Goal: Navigation & Orientation: Find specific page/section

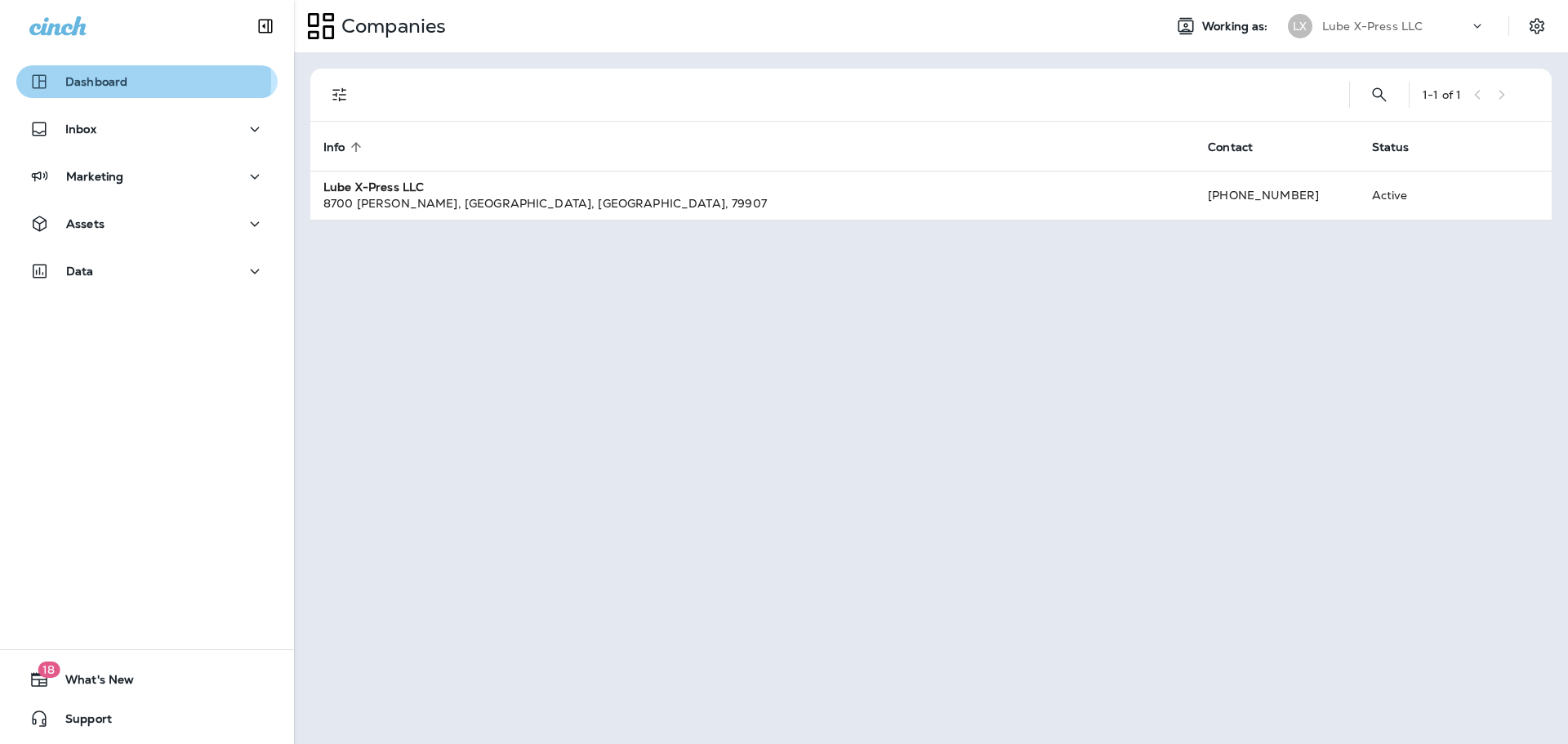
click at [92, 80] on p "Dashboard" at bounding box center [96, 81] width 62 height 13
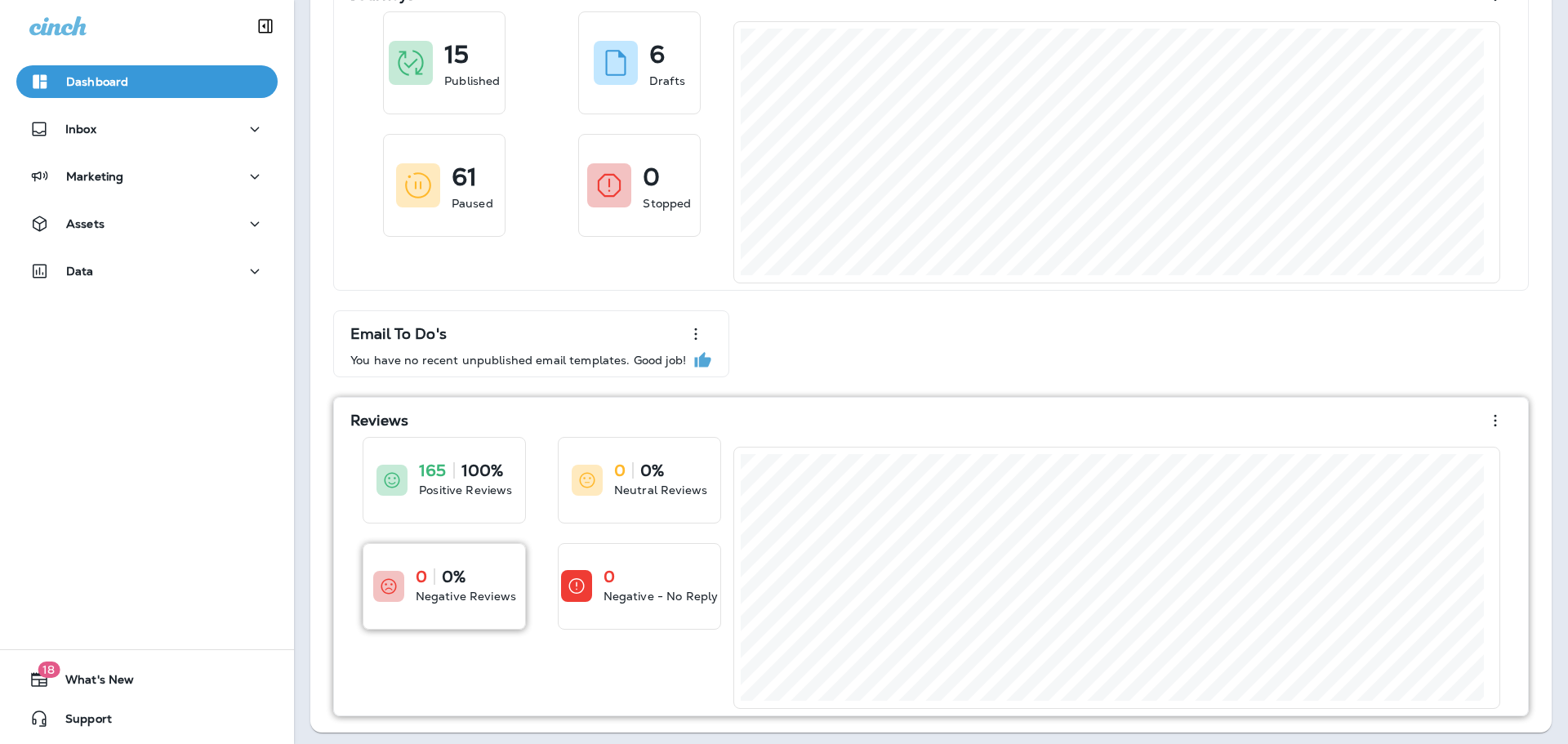
scroll to position [118, 0]
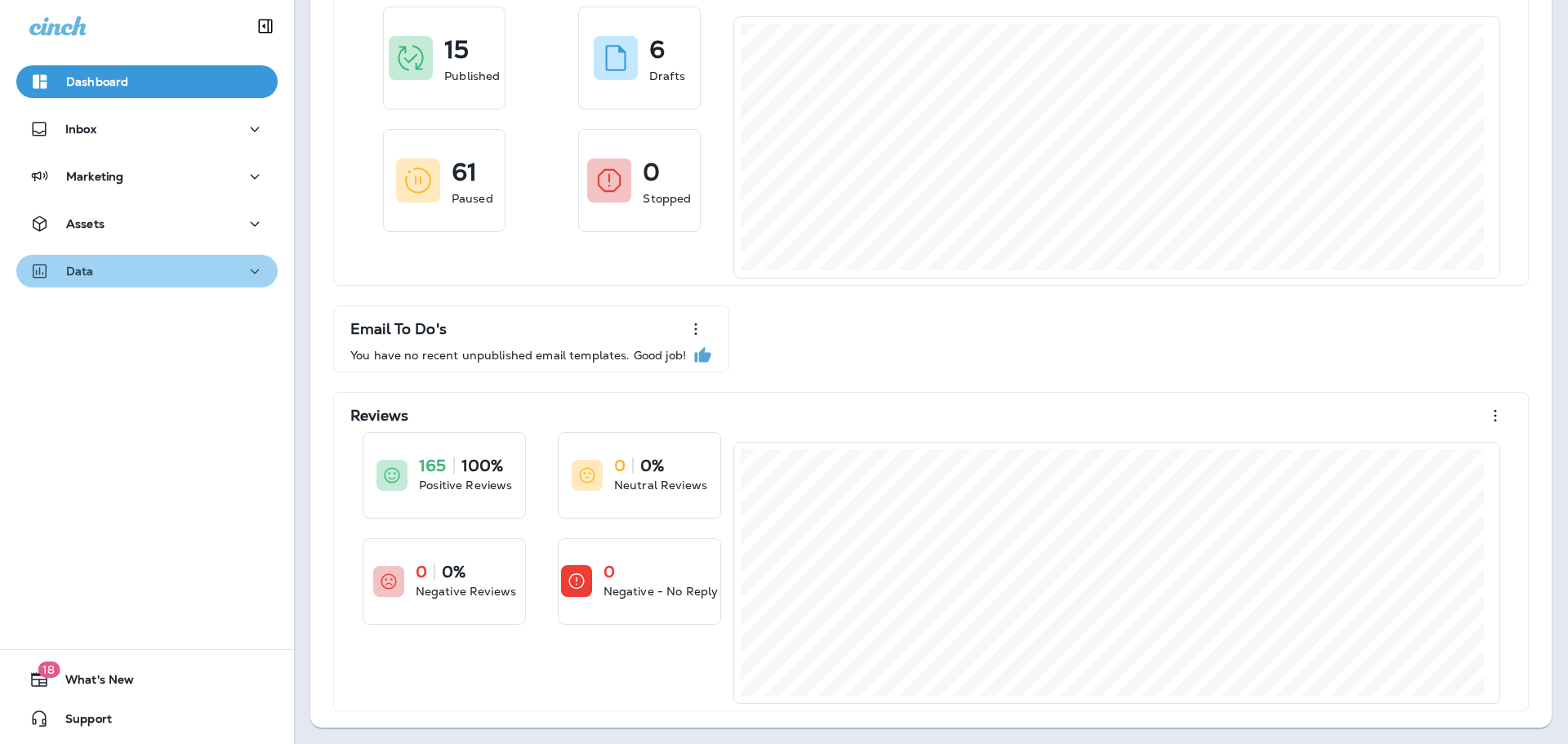
click at [245, 269] on icon "button" at bounding box center [254, 272] width 19 height 20
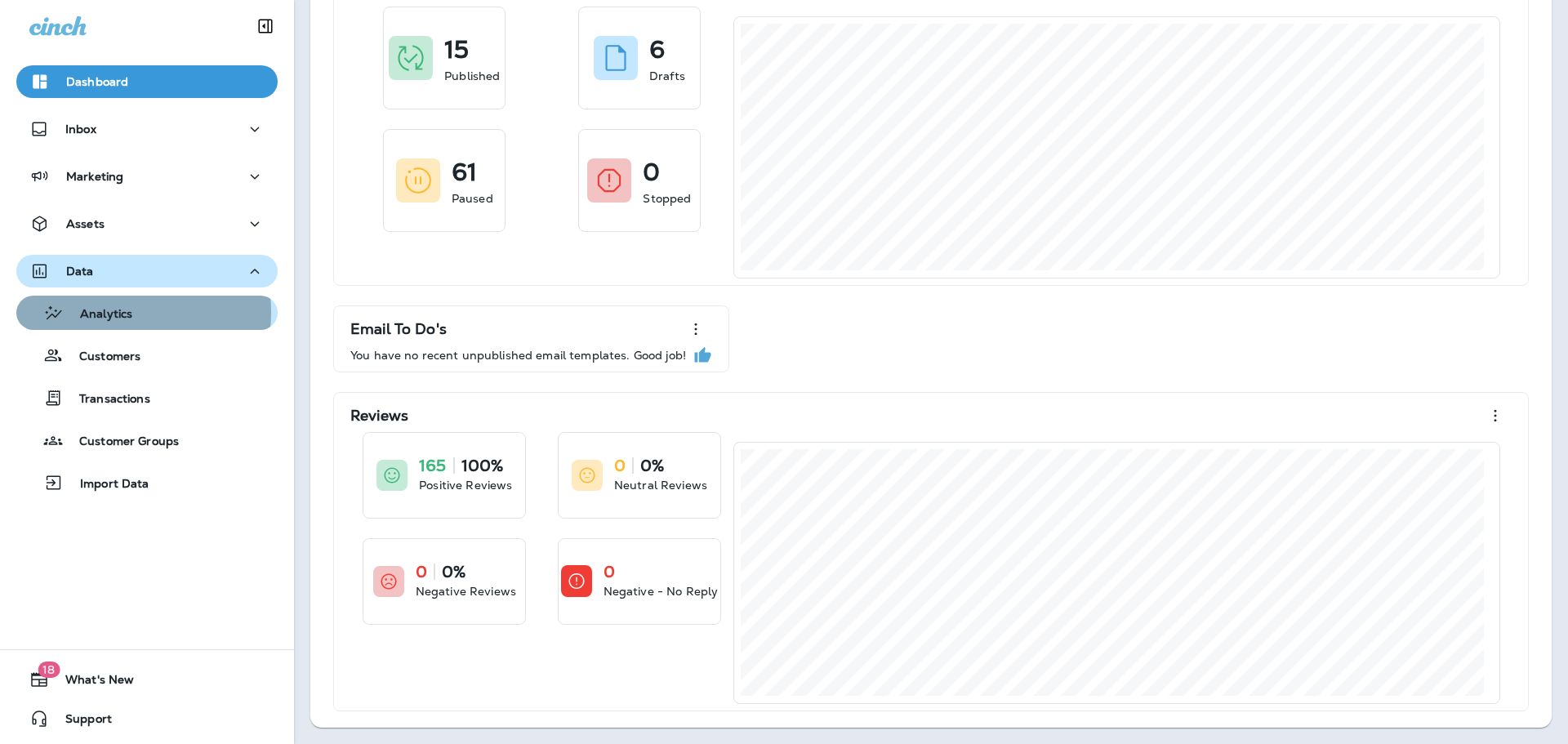
click at [93, 311] on p "Analytics" at bounding box center [97, 315] width 69 height 15
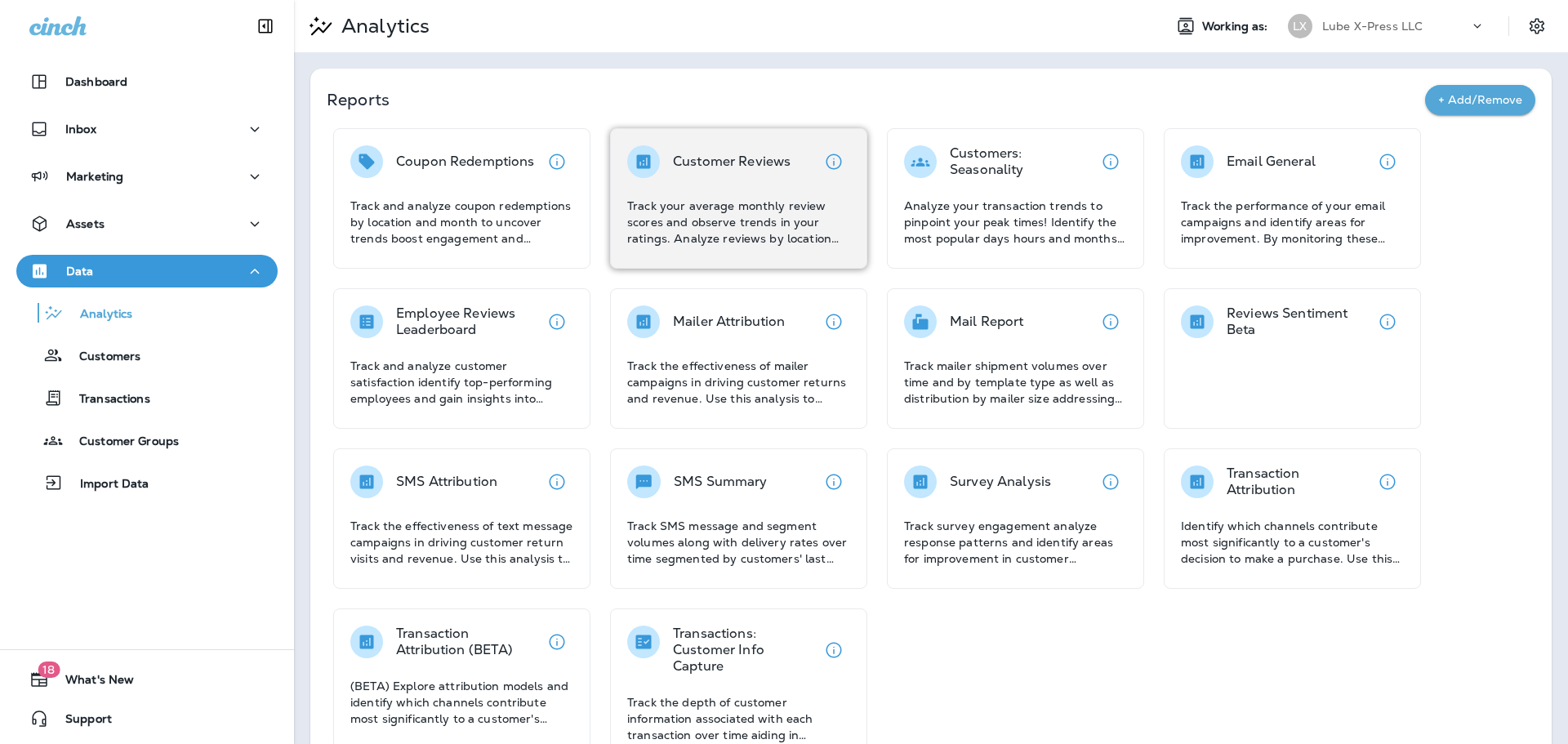
click at [682, 212] on p "Track your average monthly review scores and observe trends in your ratings. An…" at bounding box center [738, 222] width 223 height 49
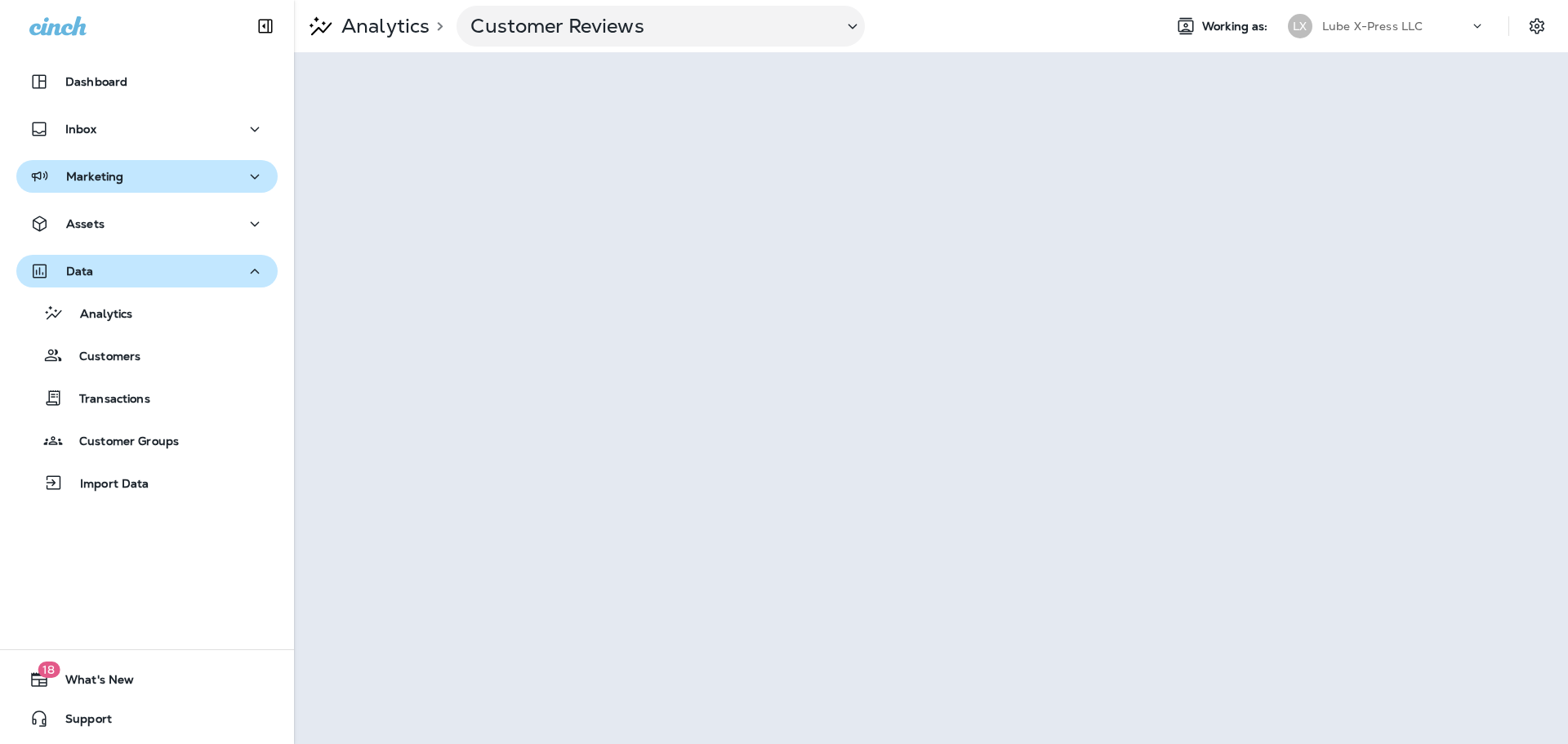
click at [246, 173] on icon "button" at bounding box center [254, 177] width 19 height 20
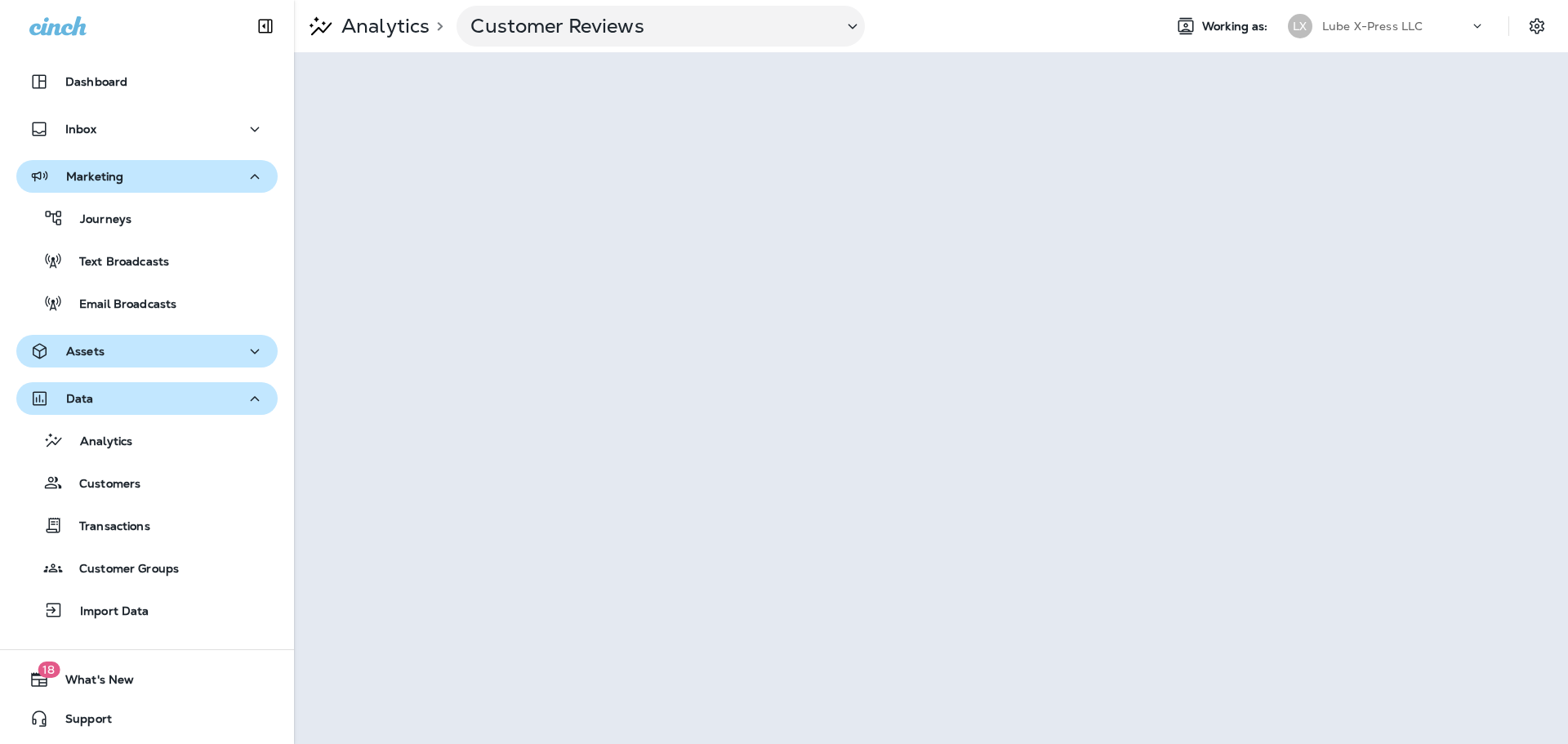
click at [246, 354] on icon "button" at bounding box center [254, 351] width 19 height 20
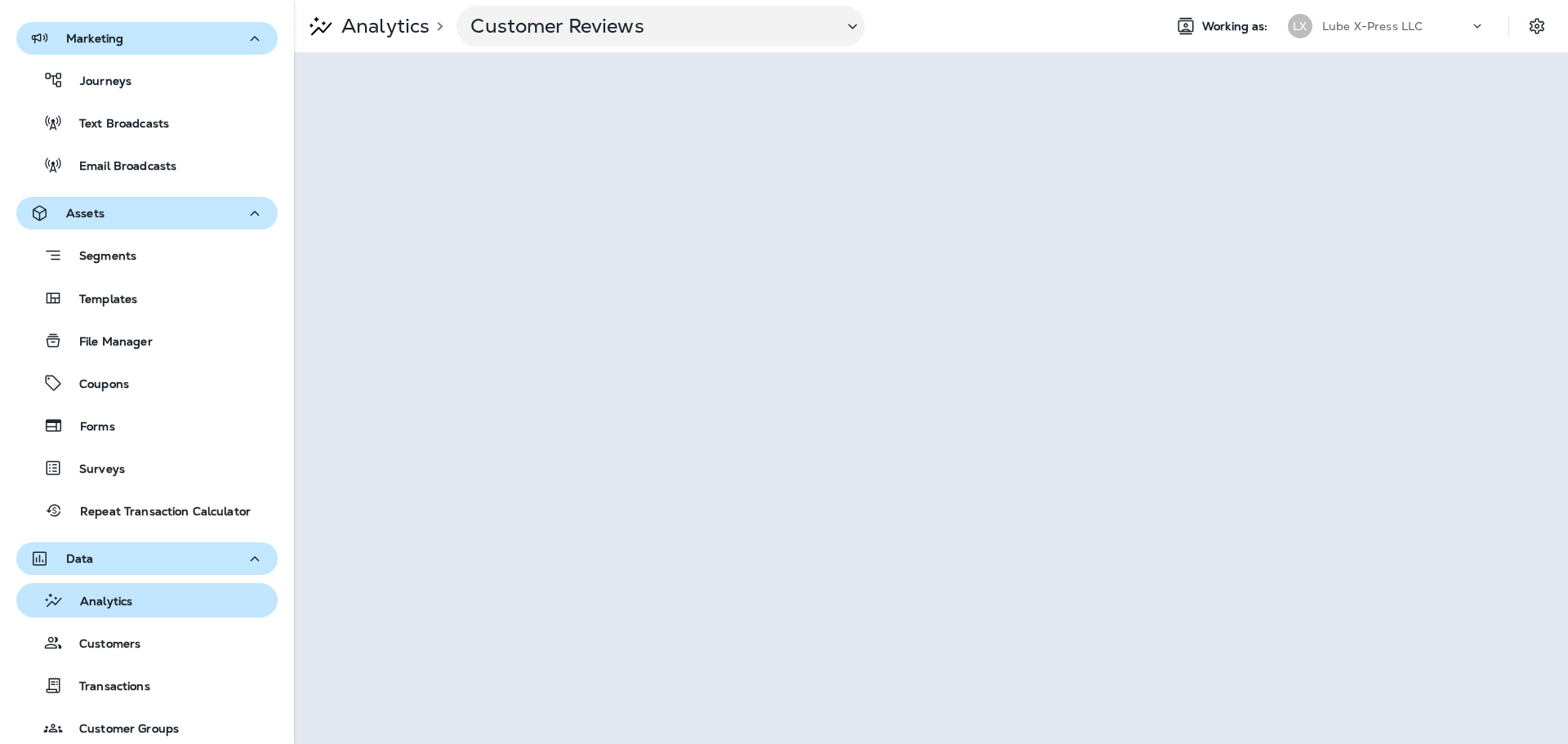
scroll to position [163, 0]
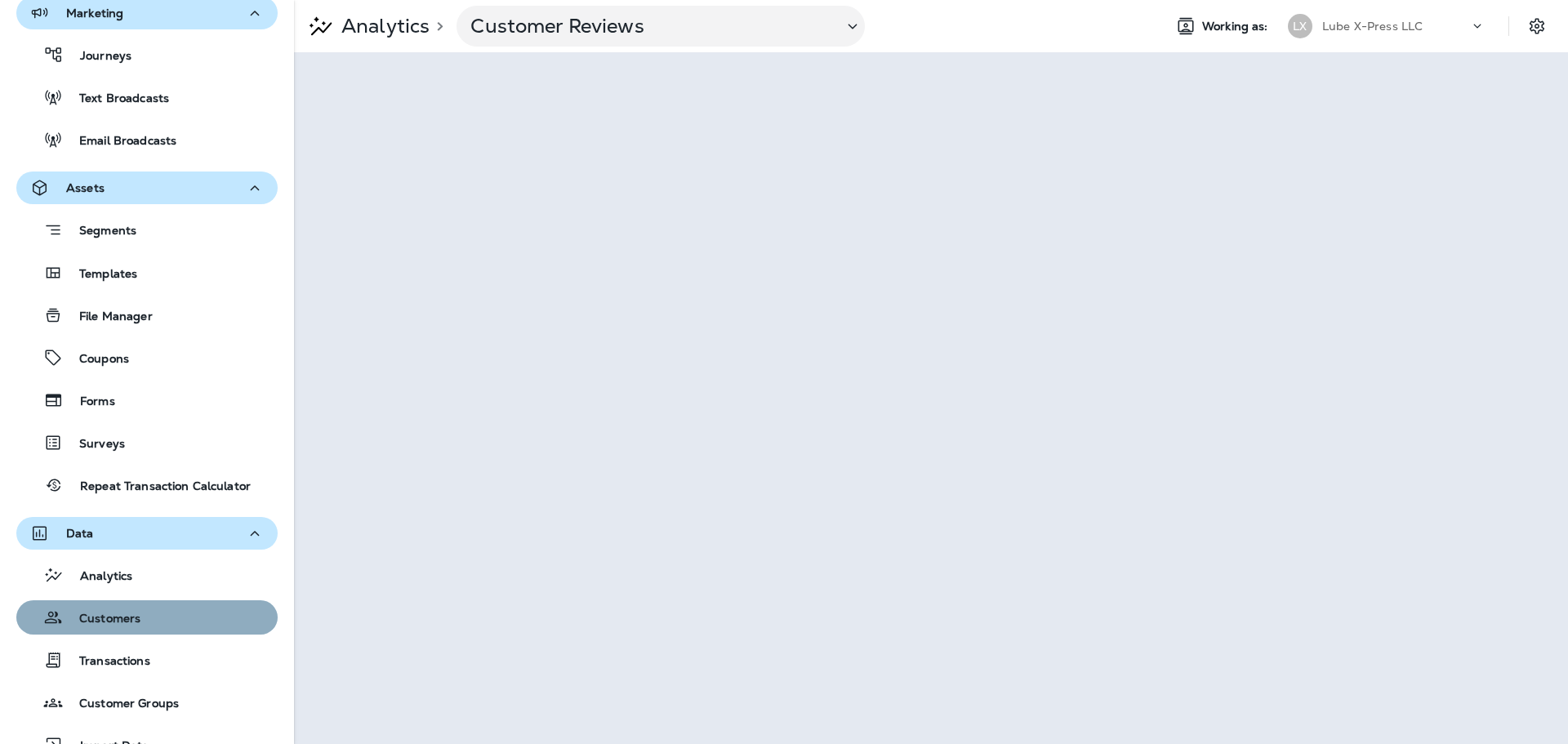
click at [168, 609] on div "Customers" at bounding box center [146, 617] width 248 height 25
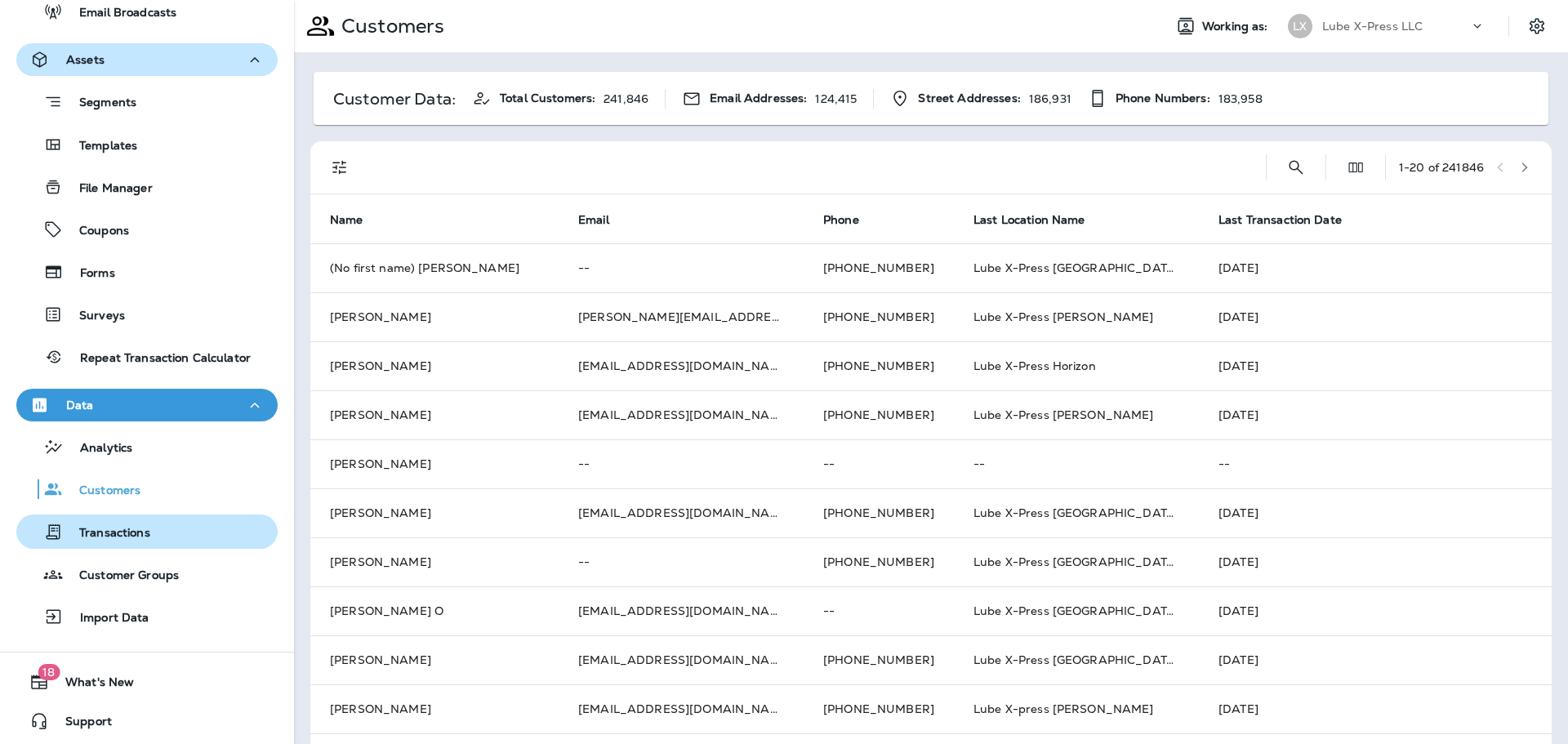
scroll to position [294, 0]
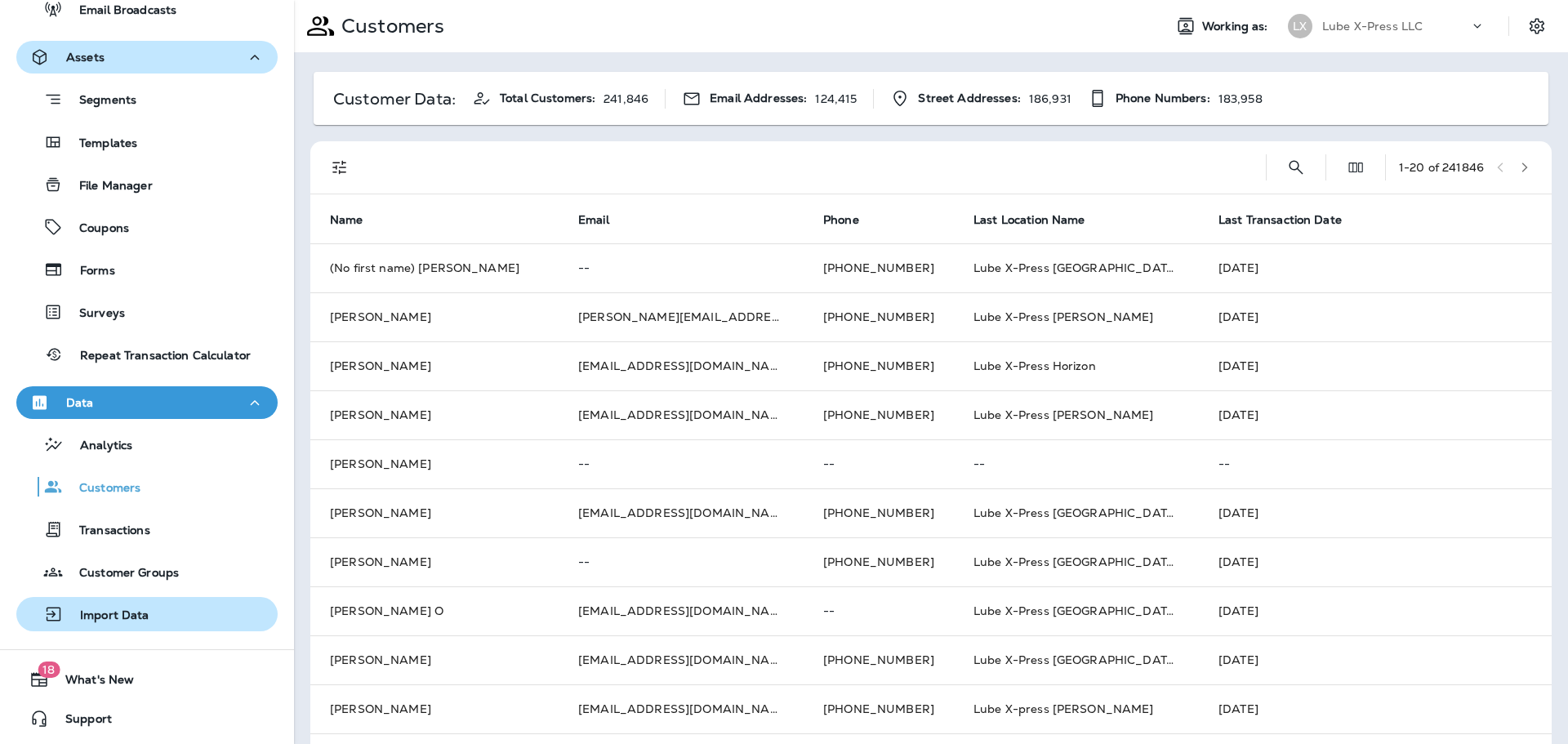
click at [122, 612] on p "Import Data" at bounding box center [106, 615] width 86 height 15
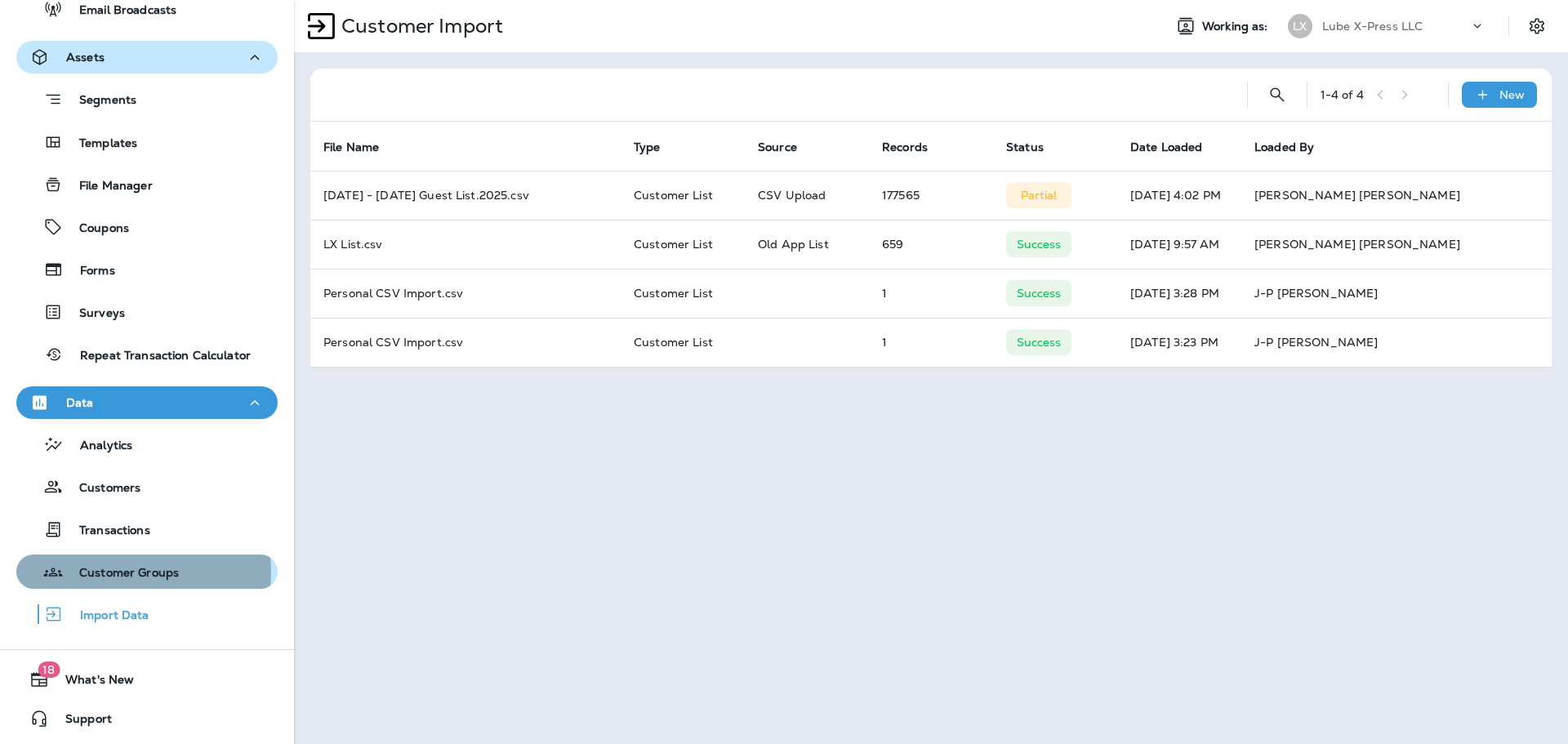
click at [135, 571] on p "Customer Groups" at bounding box center [120, 573] width 116 height 15
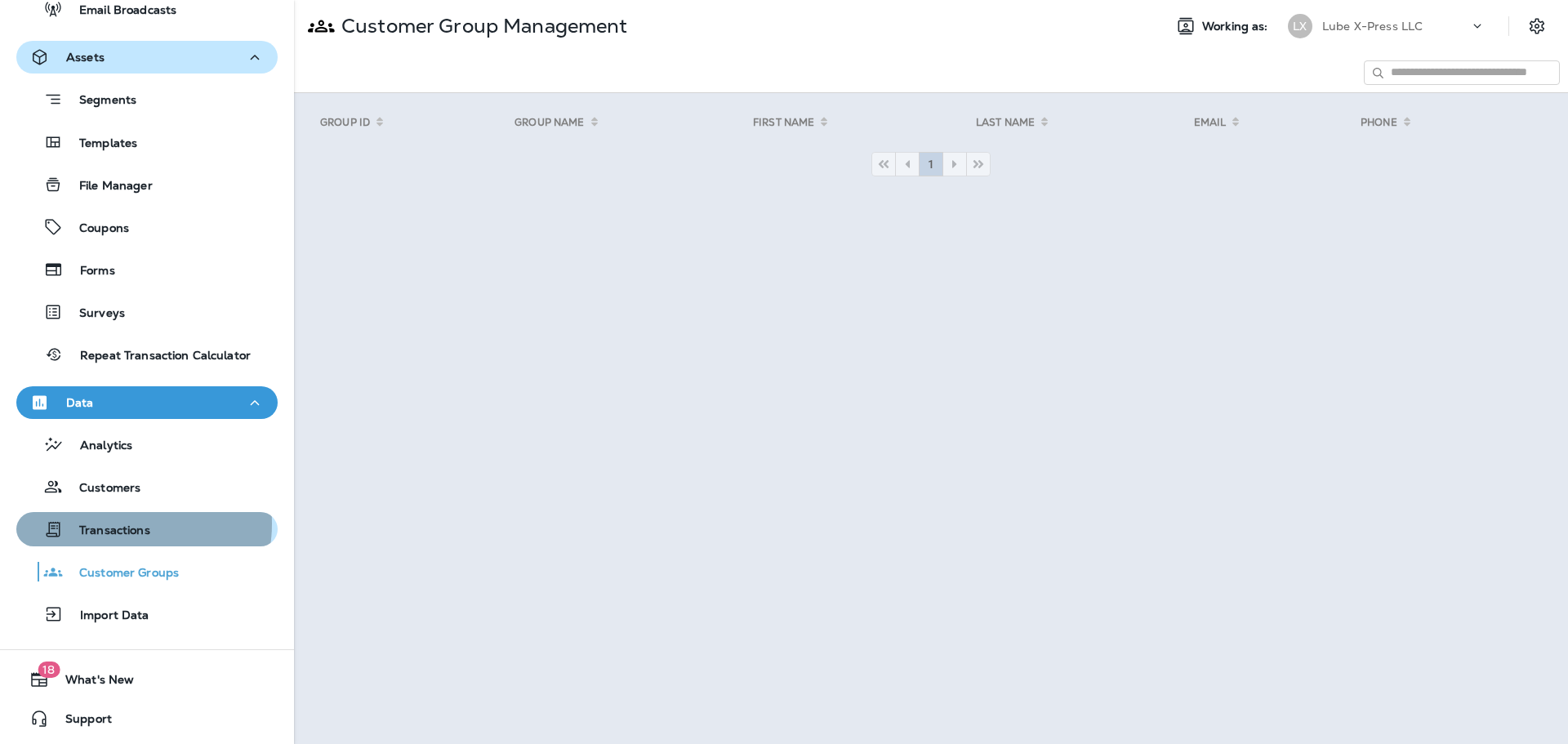
click at [120, 523] on p "Transactions" at bounding box center [106, 531] width 87 height 15
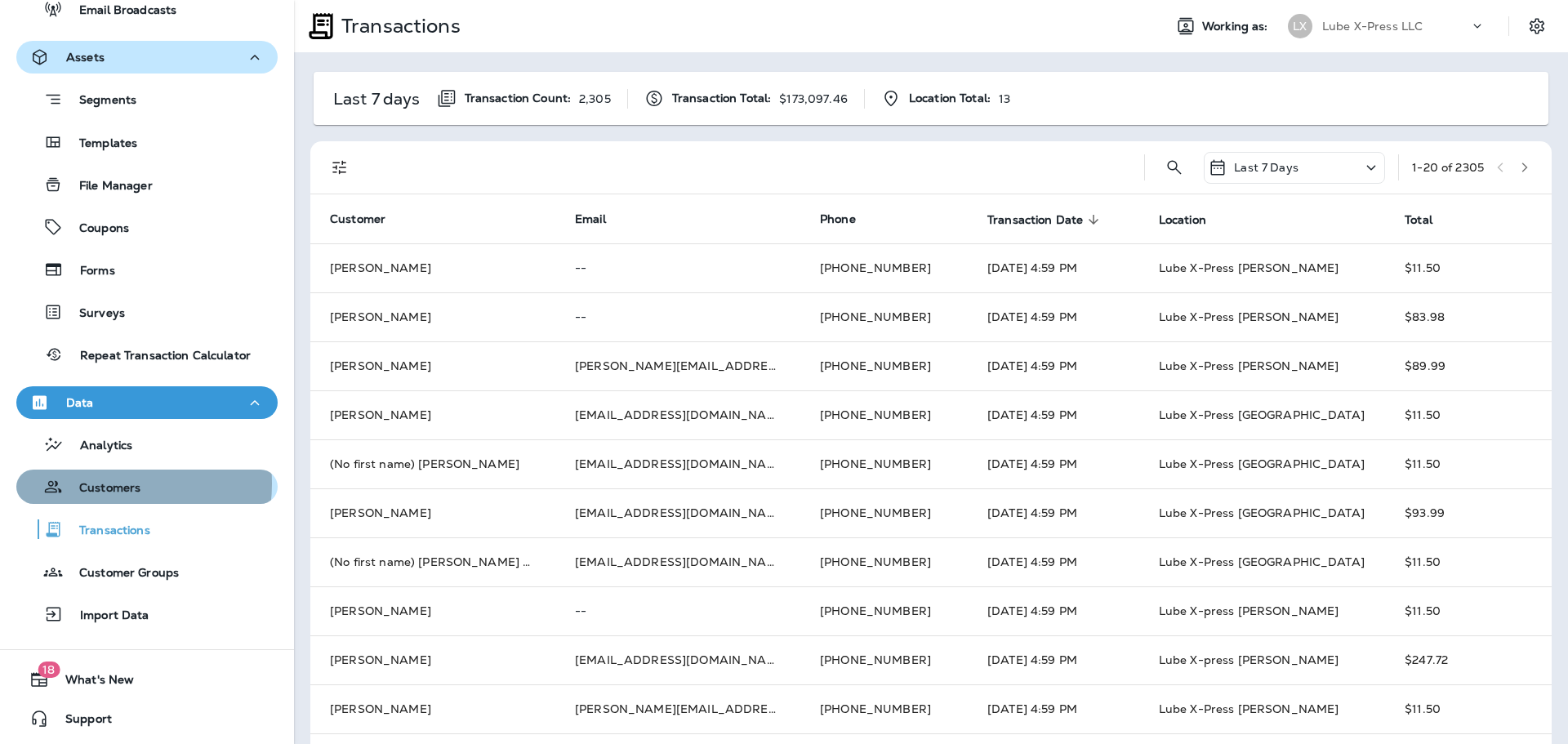
click at [107, 483] on p "Customers" at bounding box center [102, 488] width 78 height 15
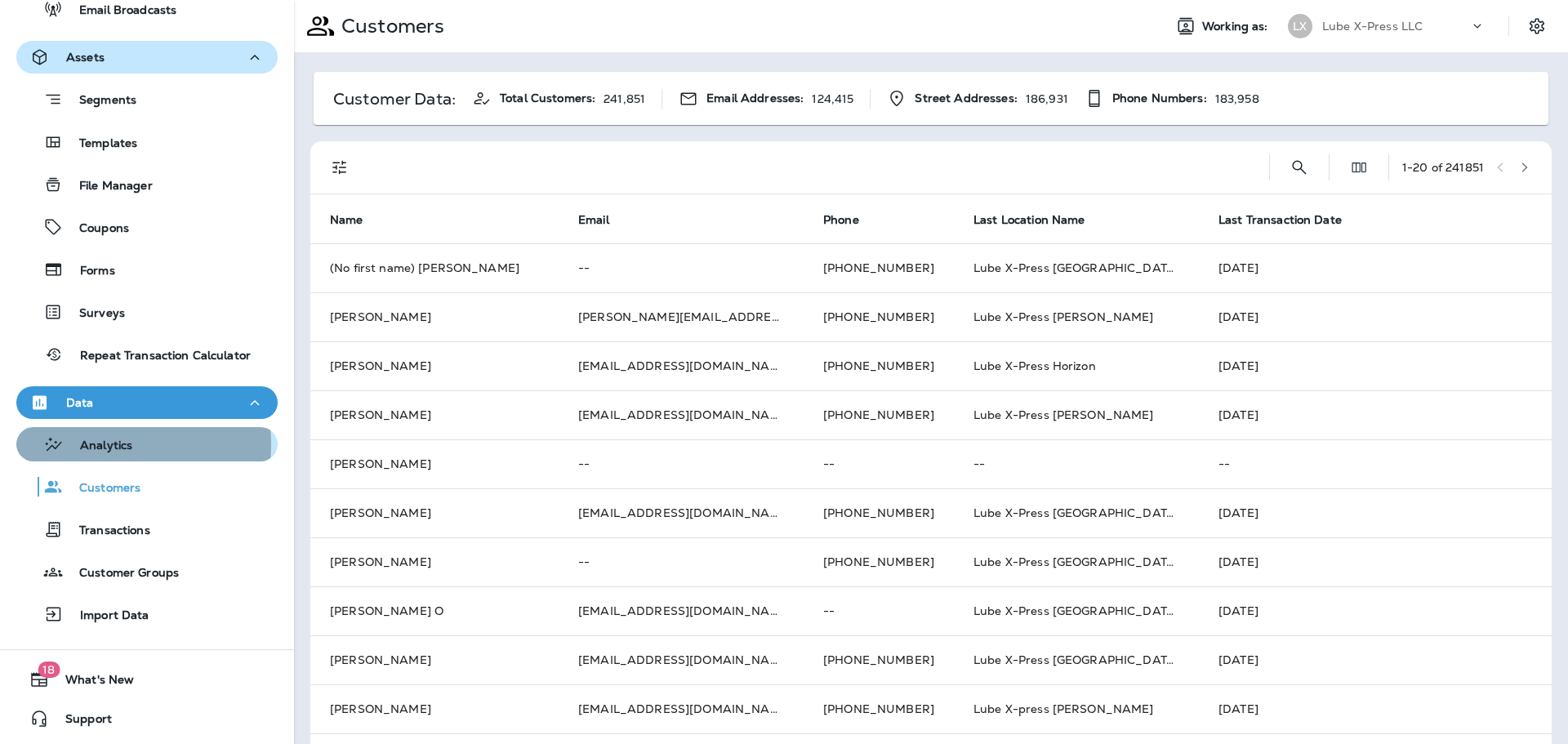
click at [96, 444] on p "Analytics" at bounding box center [97, 446] width 69 height 15
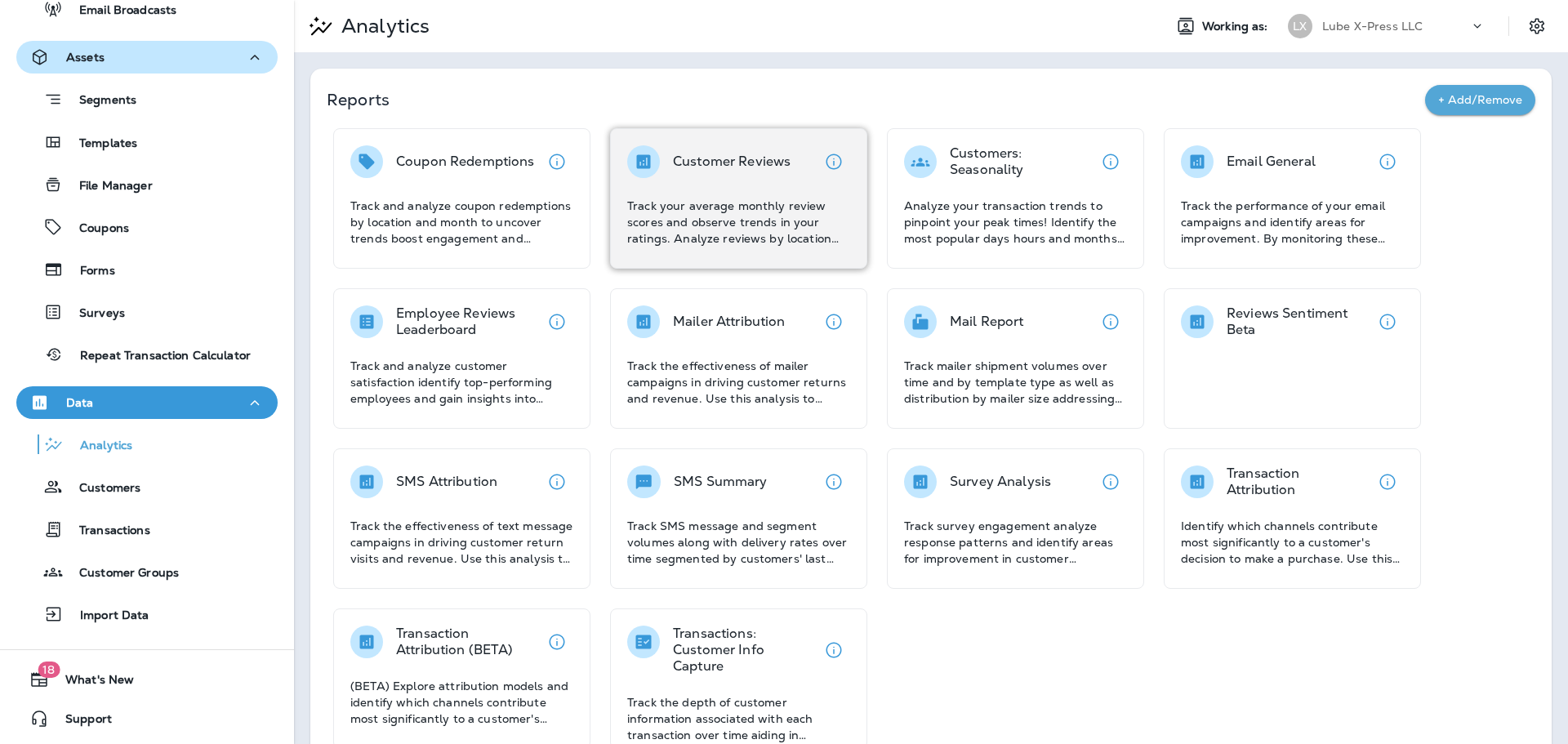
click at [670, 161] on div "Customer Reviews" at bounding box center [709, 162] width 163 height 33
